Goal: Information Seeking & Learning: Learn about a topic

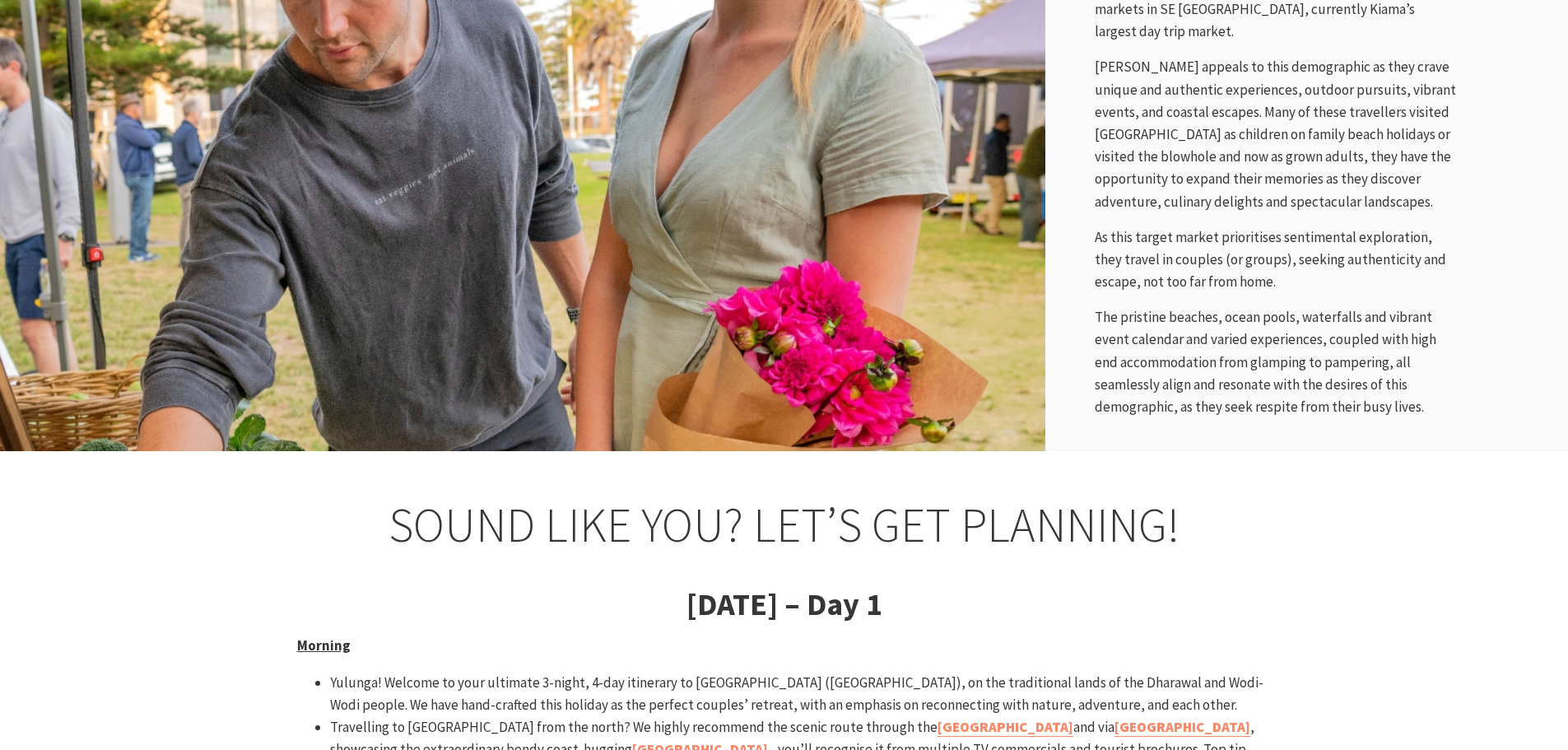
scroll to position [1481, 0]
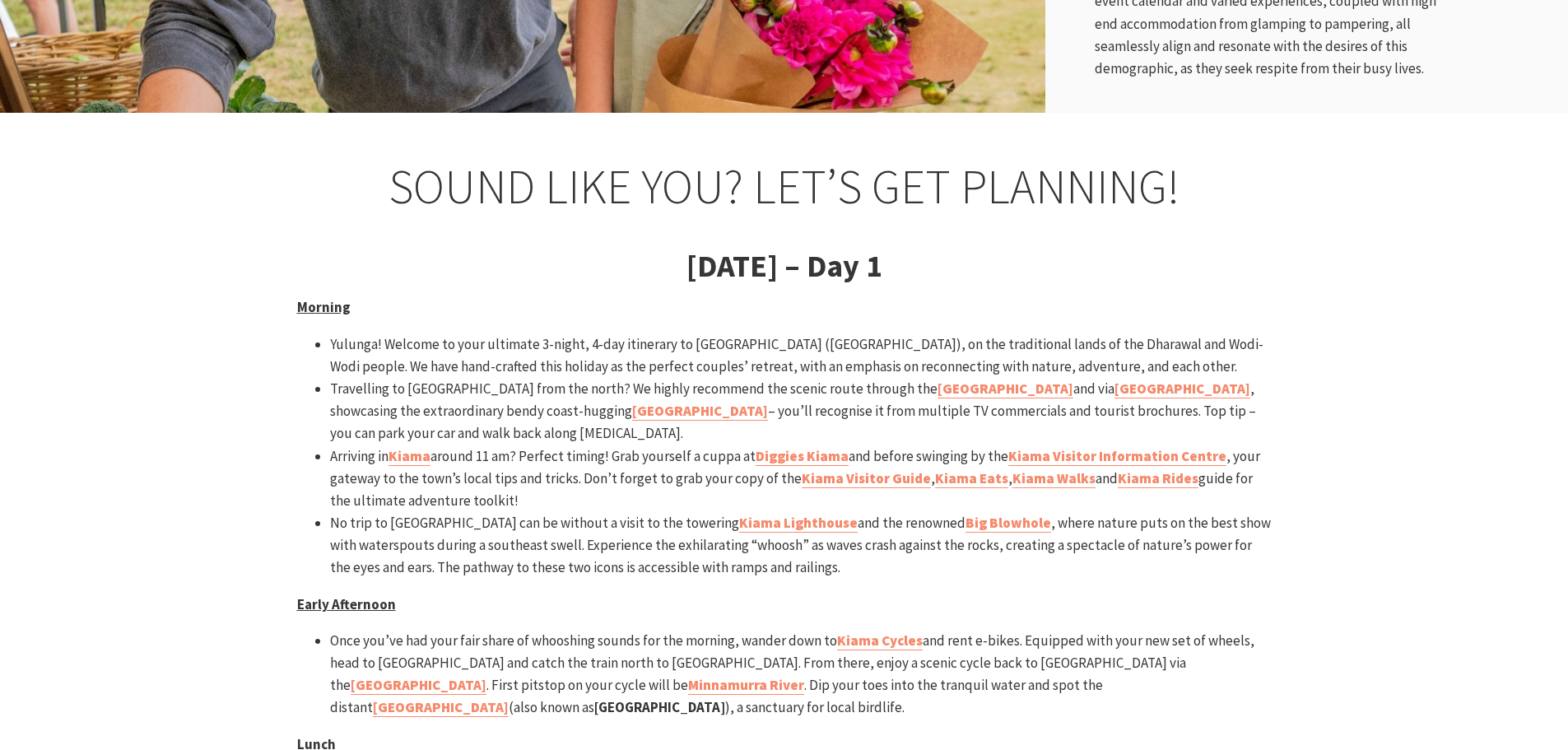
drag, startPoint x: 505, startPoint y: 429, endPoint x: 480, endPoint y: 430, distance: 25.0
click at [480, 445] on li "Arriving in Kiama around 11 am? Perfect timing! Grab yourself a cuppa at Diggie…" at bounding box center [800, 479] width 942 height 67
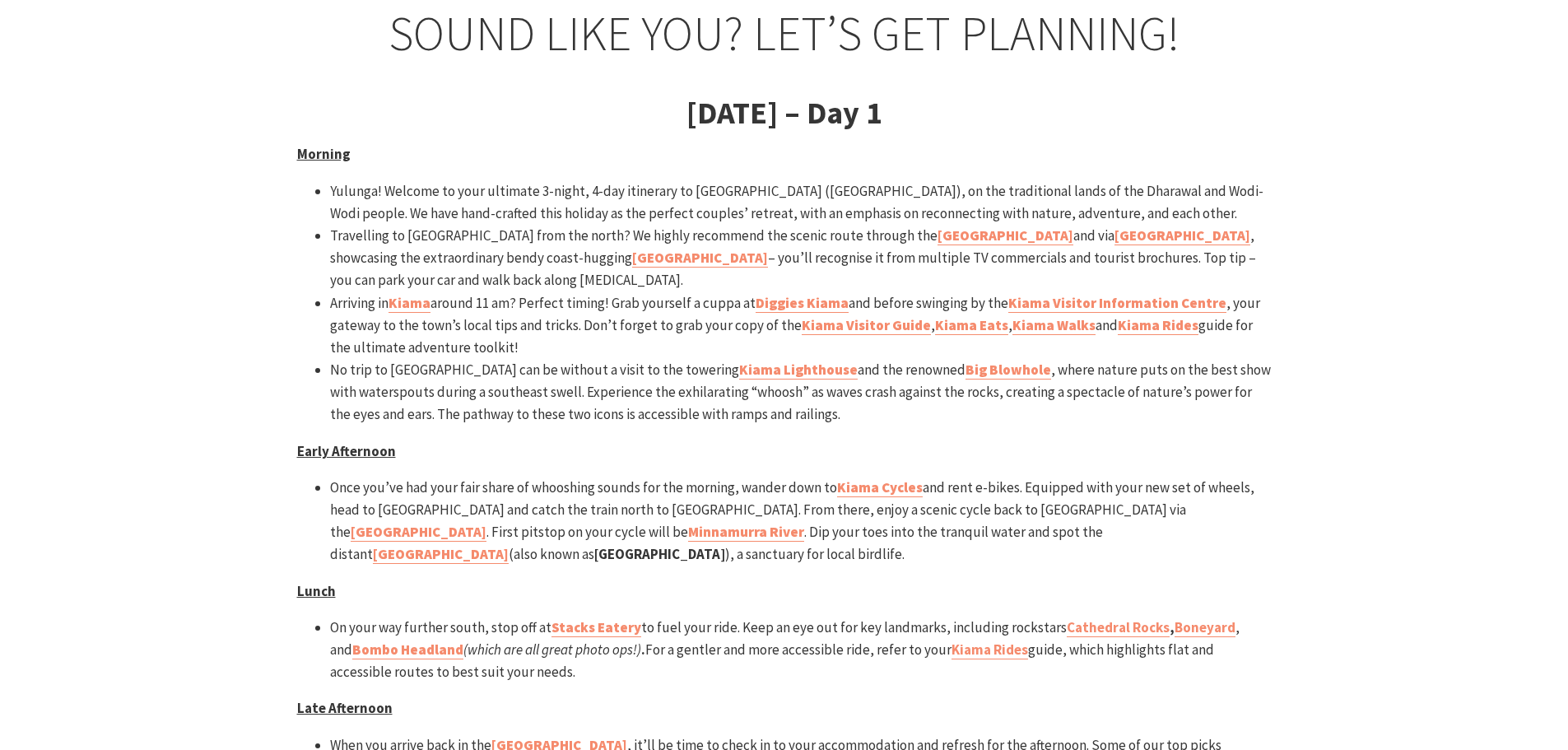
scroll to position [1646, 0]
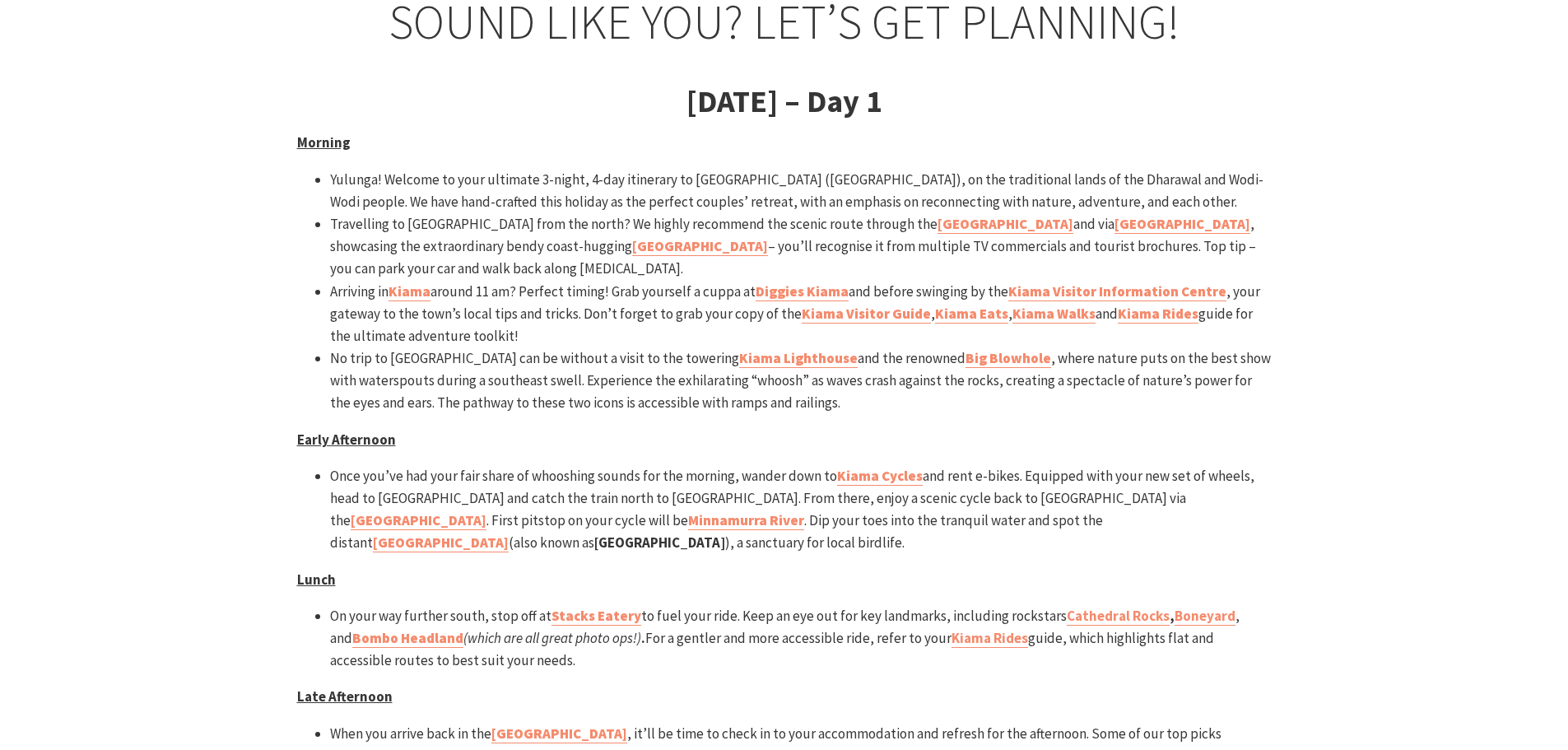
drag, startPoint x: 548, startPoint y: 338, endPoint x: 524, endPoint y: 331, distance: 25.0
drag, startPoint x: 524, startPoint y: 331, endPoint x: 495, endPoint y: 321, distance: 30.7
click at [495, 348] on li "No trip to Kiama can be without a visit to the towering Kiama Lighthouse and th…" at bounding box center [800, 381] width 942 height 67
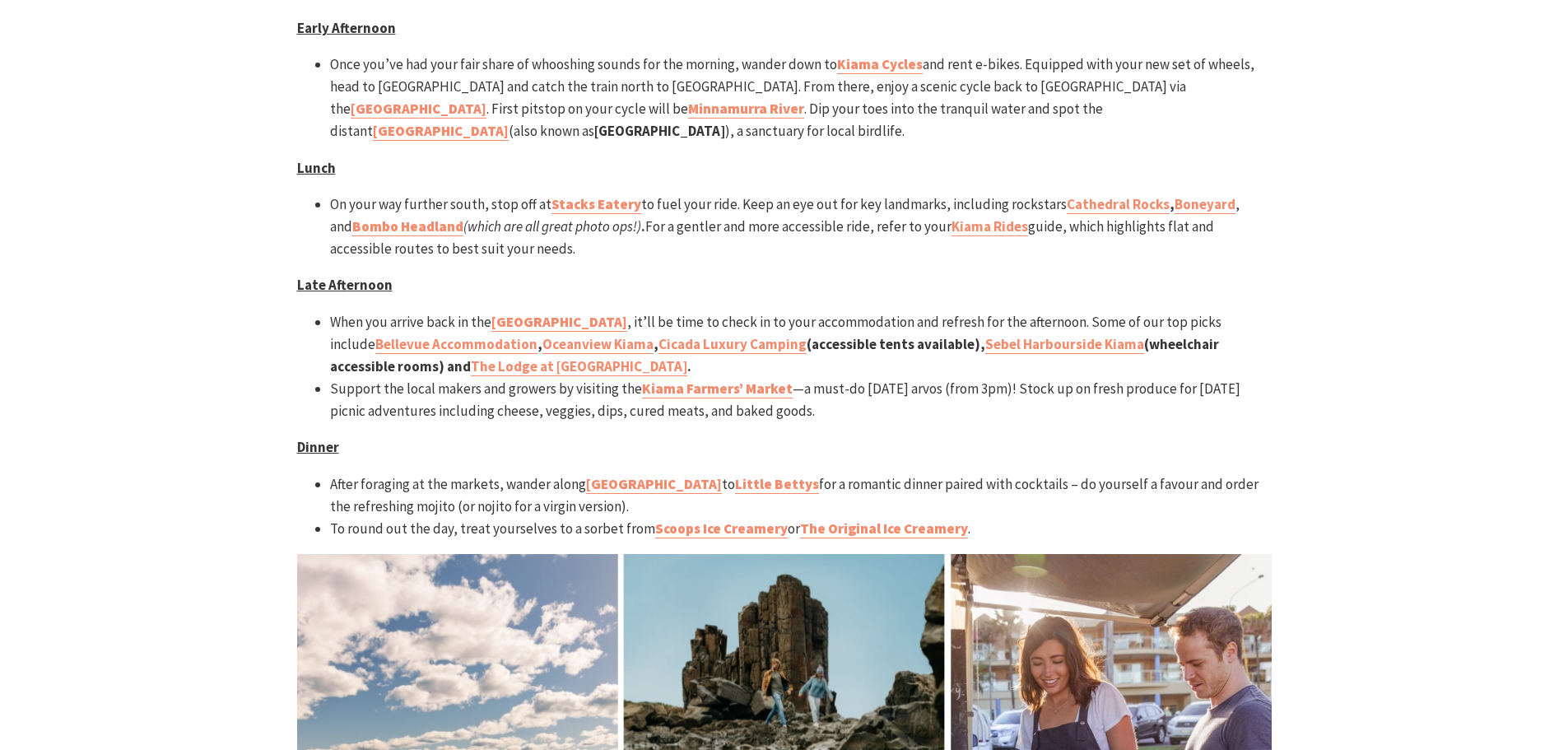
scroll to position [2140, 0]
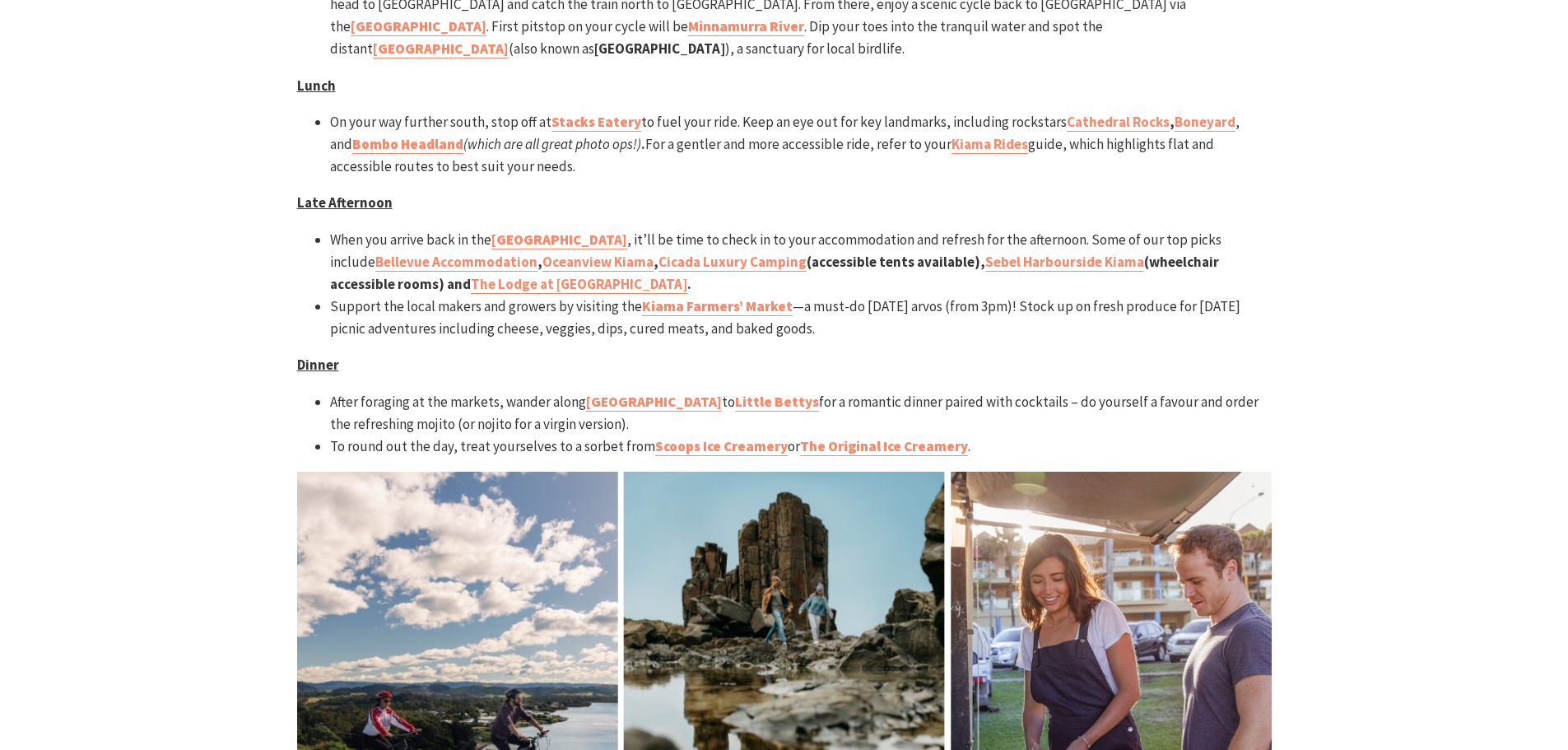
drag, startPoint x: 464, startPoint y: 318, endPoint x: 408, endPoint y: 325, distance: 56.4
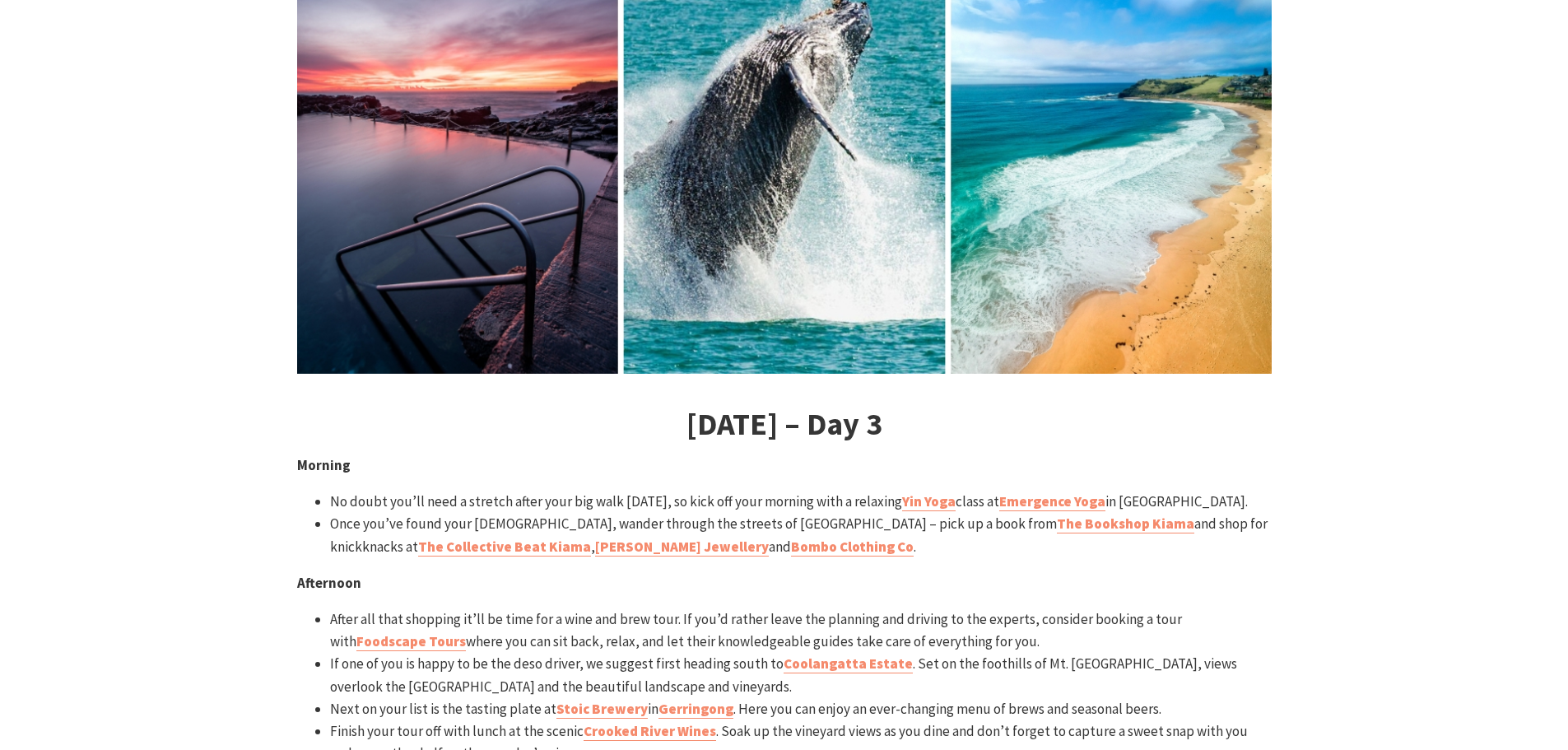
scroll to position [3704, 0]
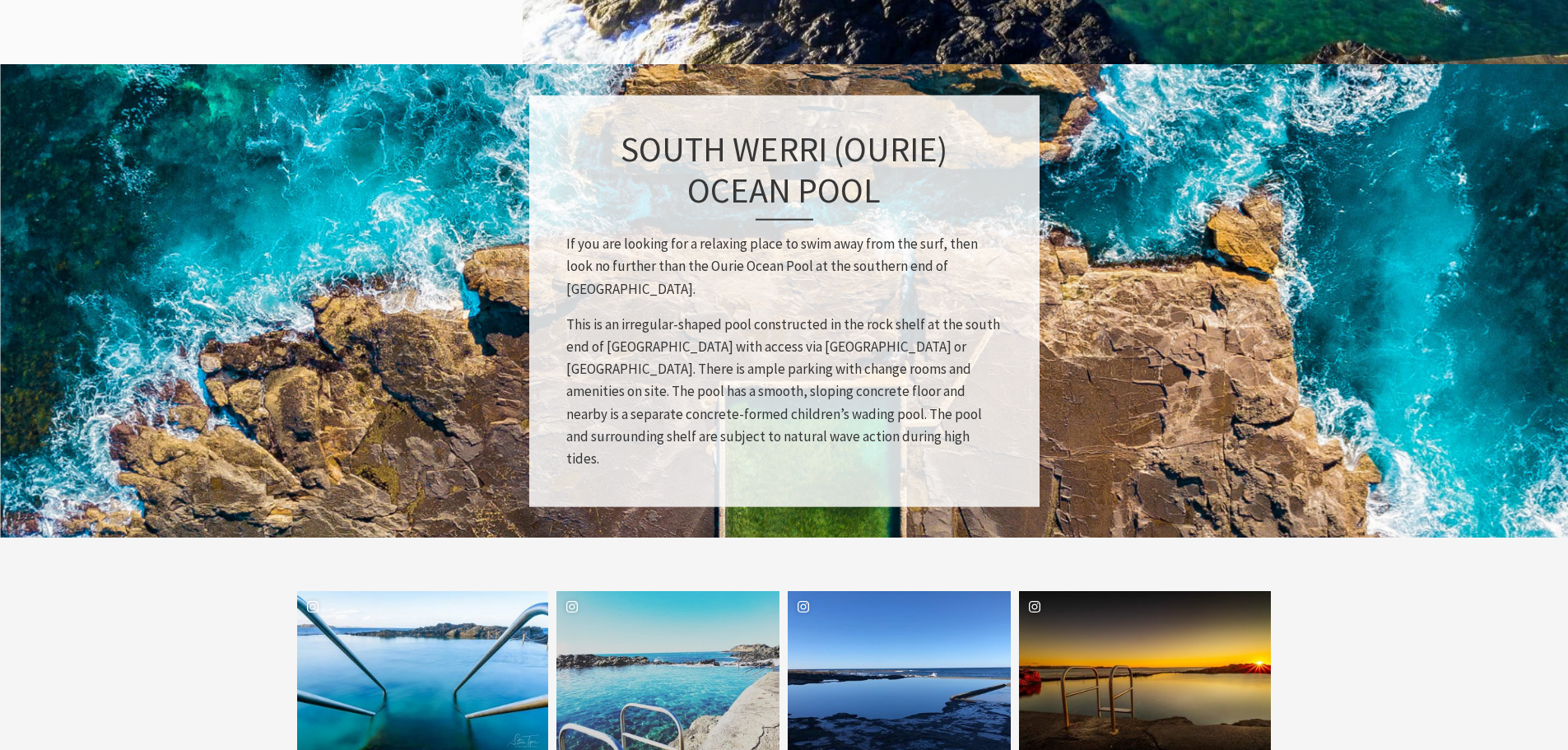
scroll to position [2470, 0]
